Goal: Task Accomplishment & Management: Manage account settings

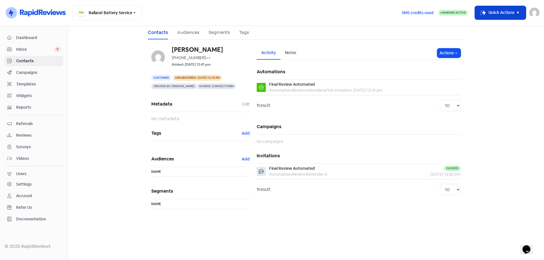
click at [499, 8] on button "Icon For Thunder-move Quick Actions" at bounding box center [500, 13] width 51 height 14
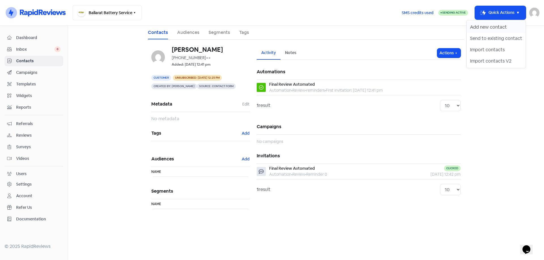
click at [479, 24] on button "Add new contact" at bounding box center [495, 27] width 59 height 11
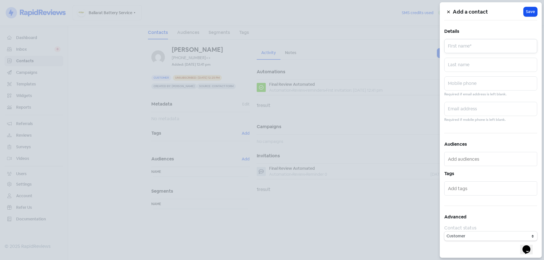
click at [469, 42] on input "text" at bounding box center [490, 46] width 93 height 14
type input "[PERSON_NAME]"
paste input "0490379692"
type input "0490379692"
click at [486, 29] on h5 "Details" at bounding box center [490, 31] width 93 height 8
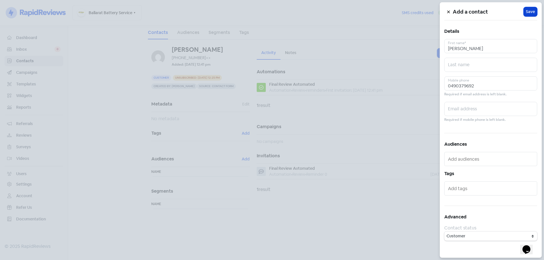
click at [530, 13] on span "Save" at bounding box center [530, 12] width 9 height 6
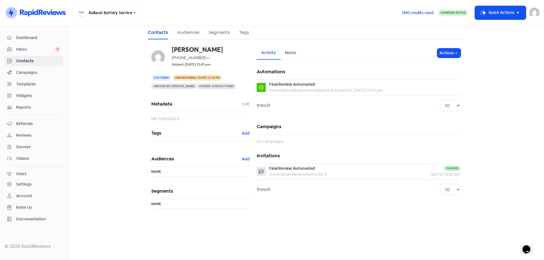
click at [28, 74] on span "Campaigns" at bounding box center [38, 73] width 44 height 6
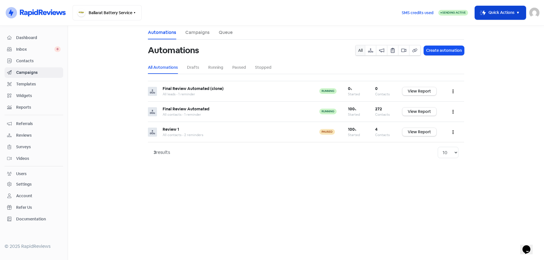
click at [500, 11] on button "Icon For Thunder-move Quick Actions" at bounding box center [500, 13] width 51 height 14
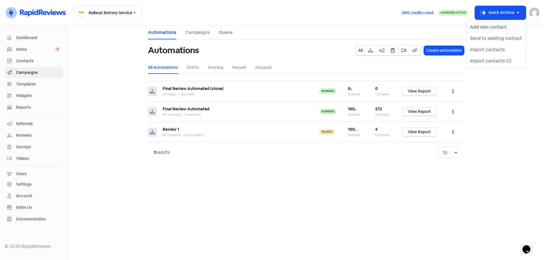
click at [488, 28] on button "Add new contact" at bounding box center [495, 27] width 59 height 11
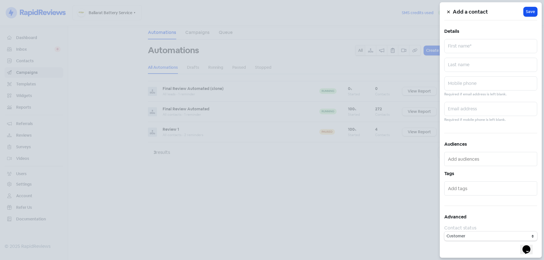
drag, startPoint x: 461, startPoint y: 57, endPoint x: 466, endPoint y: 46, distance: 11.9
click at [462, 54] on div "Add a contact Icon For Loading Save Details First name* Last name Mobile phone …" at bounding box center [490, 130] width 102 height 256
click at [466, 46] on input "text" at bounding box center [490, 46] width 93 height 14
type input "[PERSON_NAME]"
click at [467, 79] on input "text" at bounding box center [490, 83] width 93 height 14
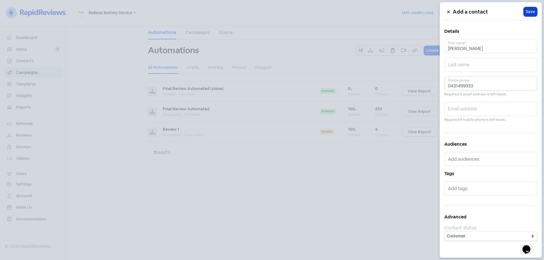
type input "0431499933"
click at [532, 15] on button "Icon For Loading Save" at bounding box center [530, 11] width 14 height 9
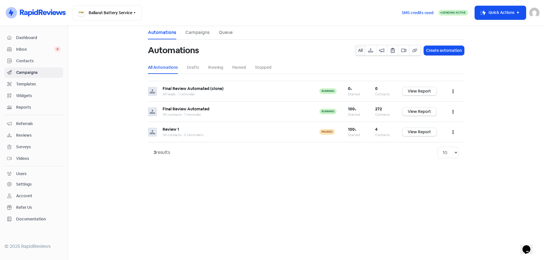
click at [29, 59] on span "Contacts" at bounding box center [38, 61] width 44 height 6
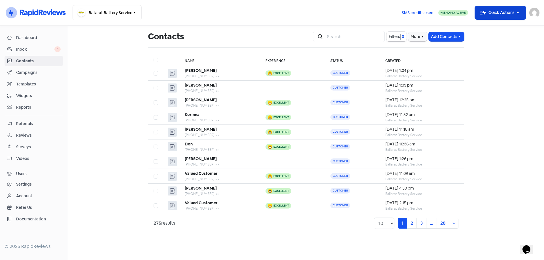
click at [497, 15] on button "Icon For Thunder-move Quick Actions" at bounding box center [500, 13] width 51 height 14
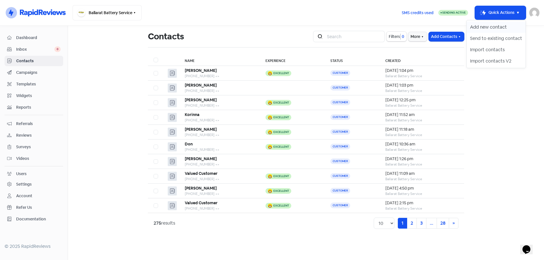
click at [479, 28] on button "Add new contact" at bounding box center [495, 27] width 59 height 11
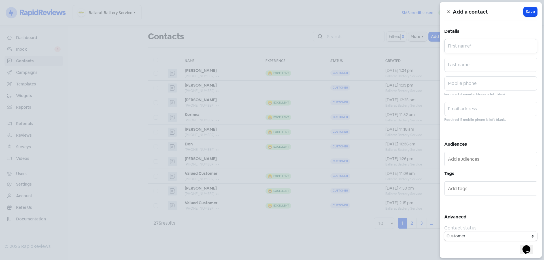
click at [474, 47] on input "text" at bounding box center [490, 46] width 93 height 14
drag, startPoint x: 460, startPoint y: 133, endPoint x: 458, endPoint y: 79, distance: 54.2
click at [460, 131] on div "Add a contact Icon For Loading Save Details First name* Last name Mobile phone …" at bounding box center [490, 130] width 102 height 256
click at [448, 13] on icon at bounding box center [448, 11] width 3 height 3
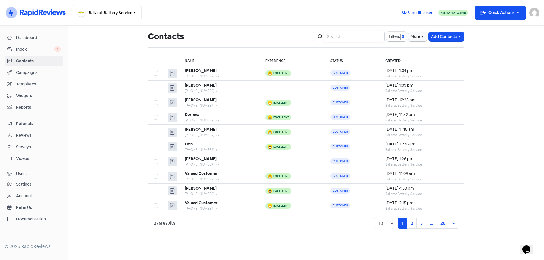
click at [347, 35] on input "search" at bounding box center [353, 36] width 61 height 11
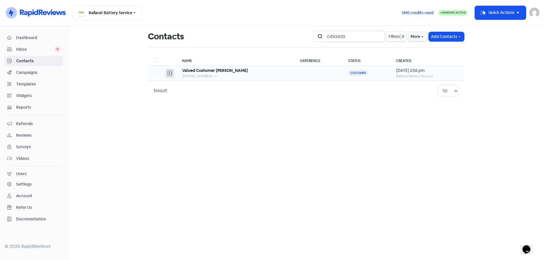
type input "0493439"
click at [337, 72] on td at bounding box center [318, 73] width 48 height 15
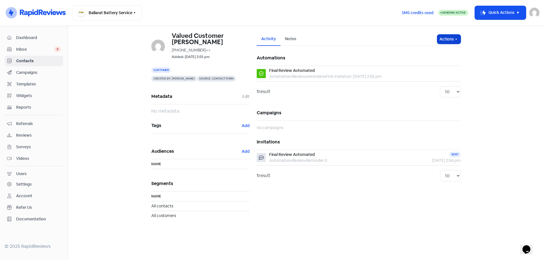
click at [454, 38] on icon "button" at bounding box center [456, 39] width 5 height 5
click at [430, 65] on button "Edit details" at bounding box center [437, 62] width 45 height 11
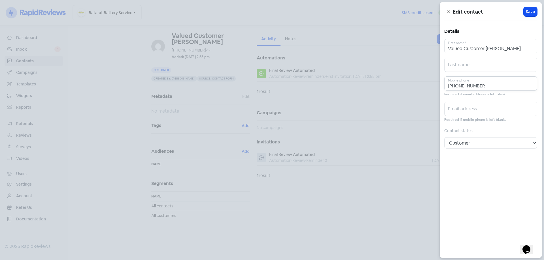
click at [488, 90] on input "+61493439938" at bounding box center [490, 83] width 93 height 14
type input "+61493439932"
click at [523, 13] on h5 "Edit contact" at bounding box center [487, 12] width 71 height 8
click at [531, 14] on span "Save" at bounding box center [530, 12] width 9 height 6
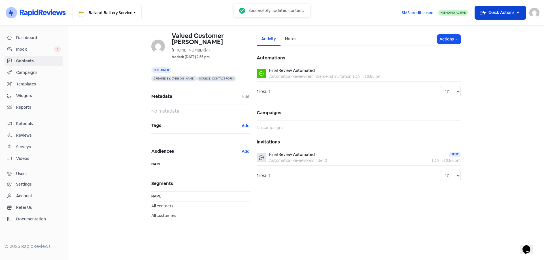
click at [501, 7] on button "Icon For Thunder-move Quick Actions" at bounding box center [500, 13] width 51 height 14
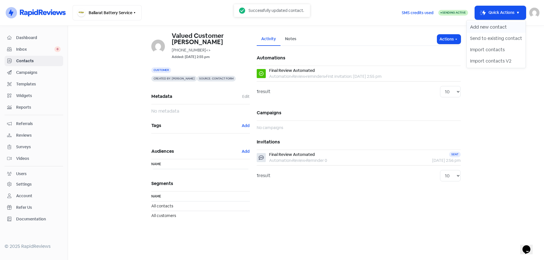
click at [488, 23] on button "Add new contact" at bounding box center [495, 27] width 59 height 11
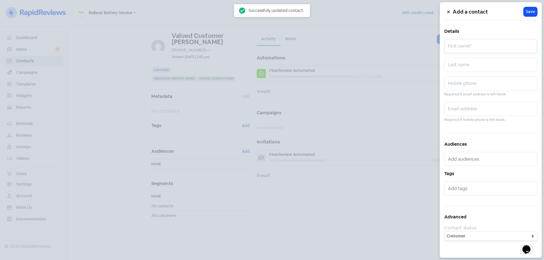
click at [455, 44] on input "text" at bounding box center [490, 46] width 93 height 14
type input "Jack"
type input "0493439938"
click at [527, 13] on span "Save" at bounding box center [530, 12] width 9 height 6
